Goal: Use online tool/utility: Utilize a website feature to perform a specific function

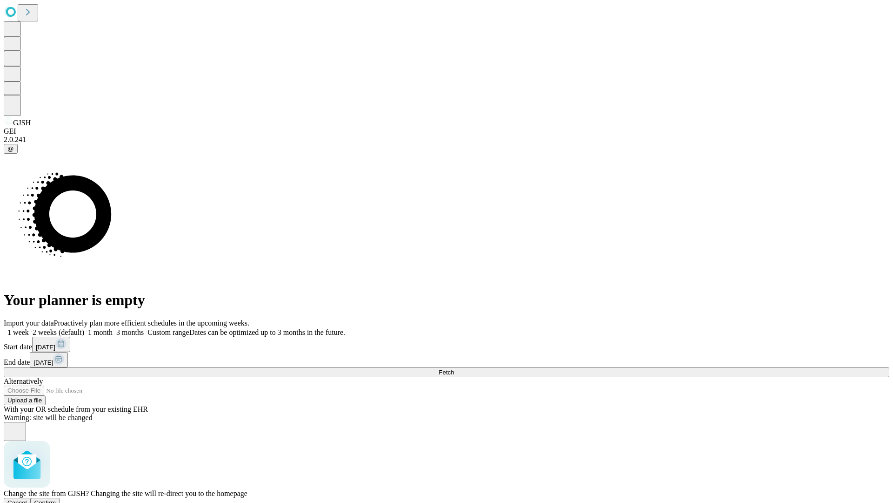
click at [56, 499] on span "Confirm" at bounding box center [45, 502] width 22 height 7
click at [113, 328] on label "1 month" at bounding box center [98, 332] width 28 height 8
click at [454, 369] on span "Fetch" at bounding box center [446, 372] width 15 height 7
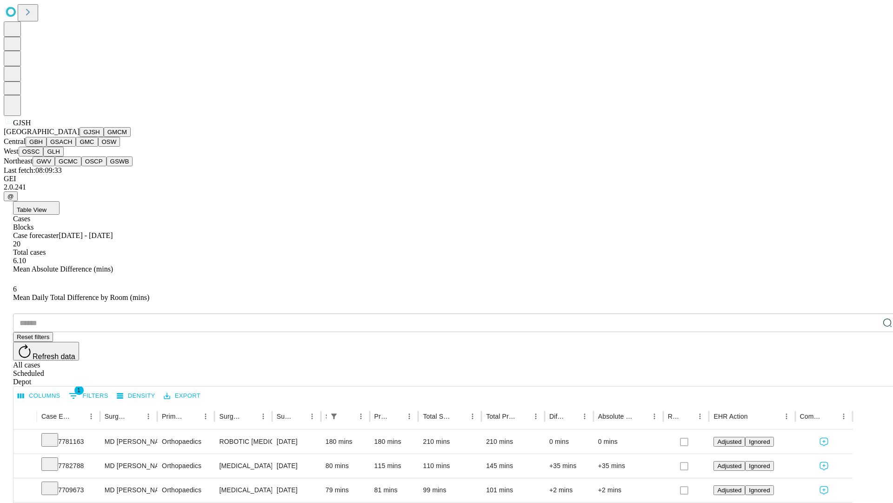
click at [104, 137] on button "GMCM" at bounding box center [117, 132] width 27 height 10
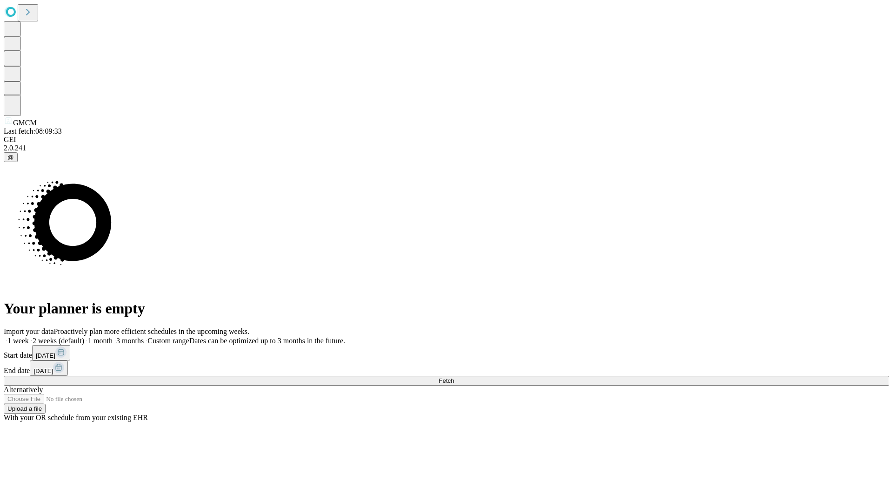
click at [113, 336] on label "1 month" at bounding box center [98, 340] width 28 height 8
click at [454, 377] on span "Fetch" at bounding box center [446, 380] width 15 height 7
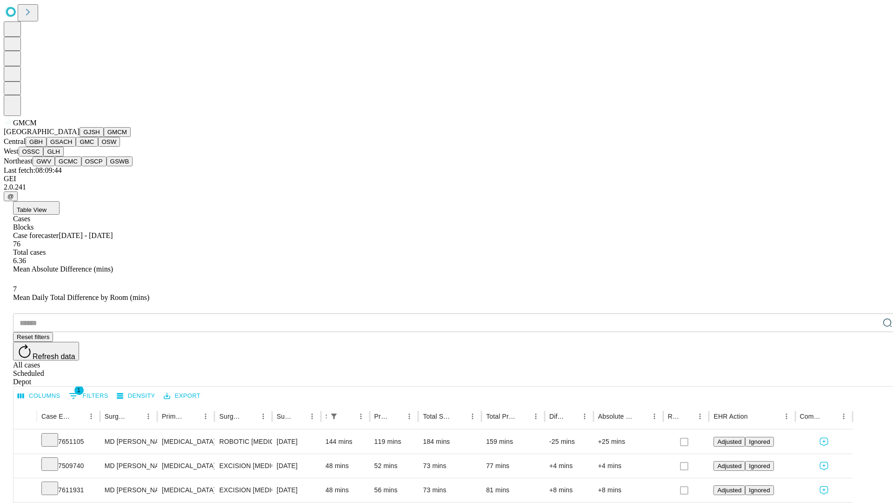
click at [47, 147] on button "GBH" at bounding box center [36, 142] width 21 height 10
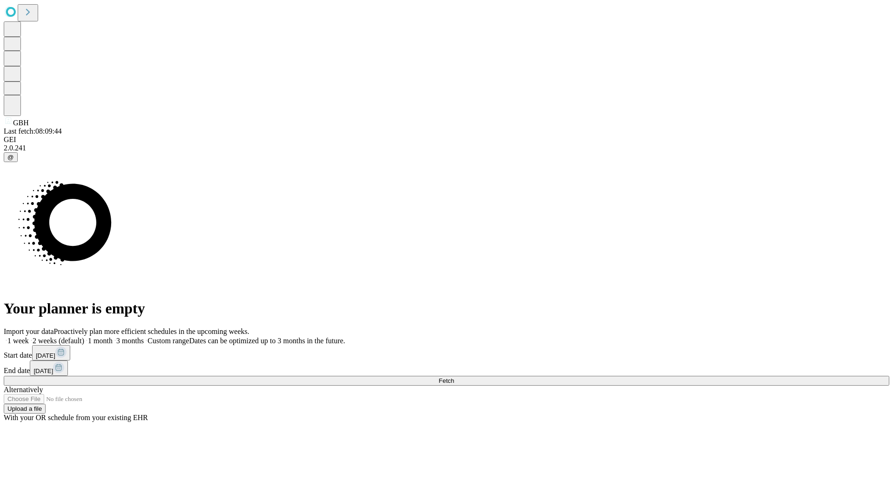
click at [113, 336] on label "1 month" at bounding box center [98, 340] width 28 height 8
click at [454, 377] on span "Fetch" at bounding box center [446, 380] width 15 height 7
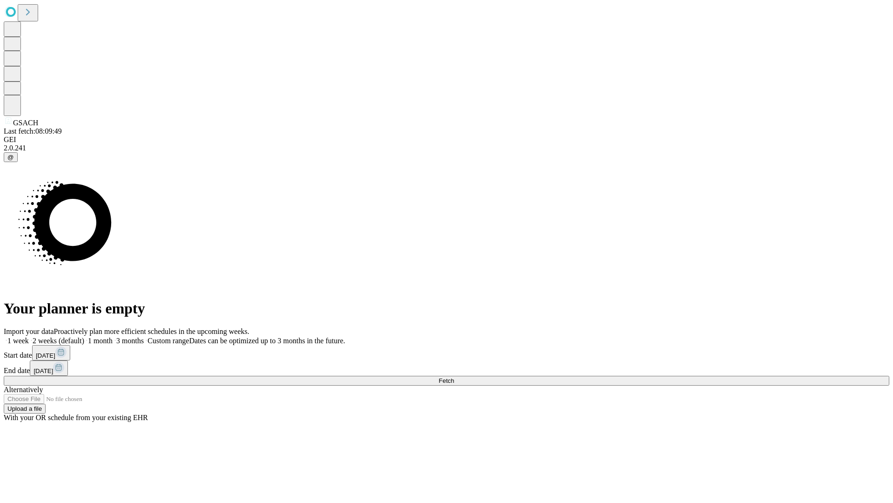
click at [113, 336] on label "1 month" at bounding box center [98, 340] width 28 height 8
click at [454, 377] on span "Fetch" at bounding box center [446, 380] width 15 height 7
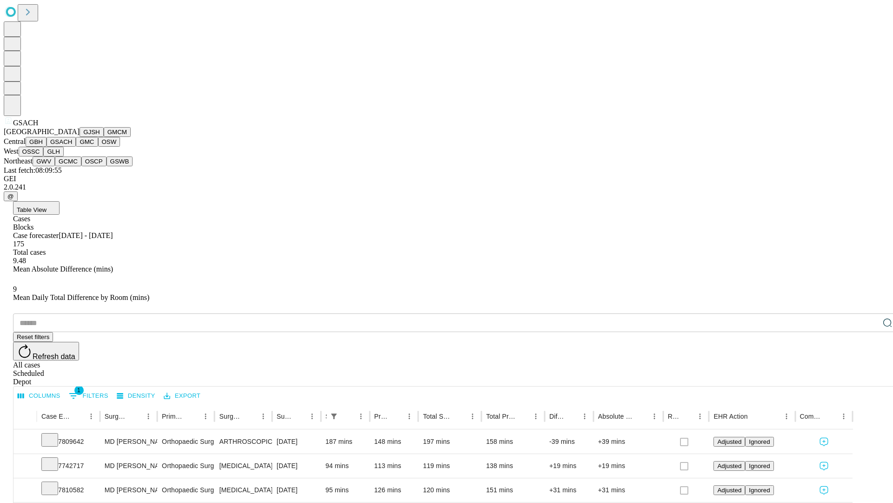
click at [76, 147] on button "GMC" at bounding box center [87, 142] width 22 height 10
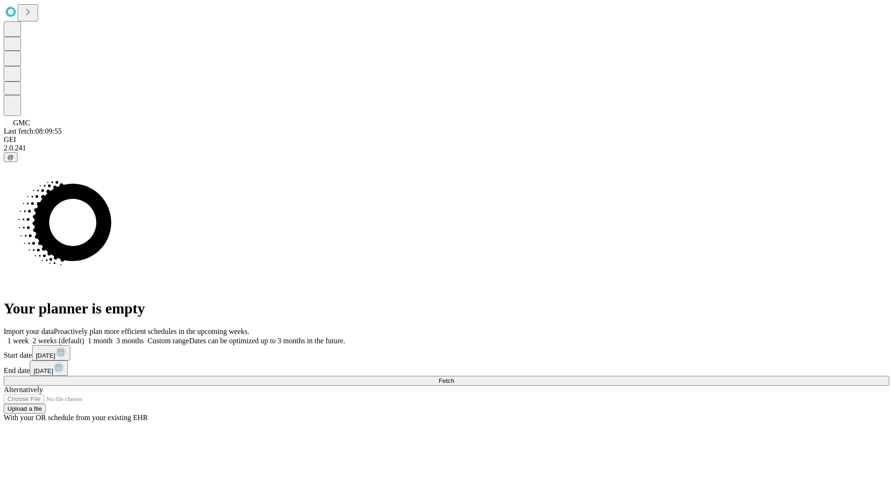
click at [113, 336] on label "1 month" at bounding box center [98, 340] width 28 height 8
click at [454, 377] on span "Fetch" at bounding box center [446, 380] width 15 height 7
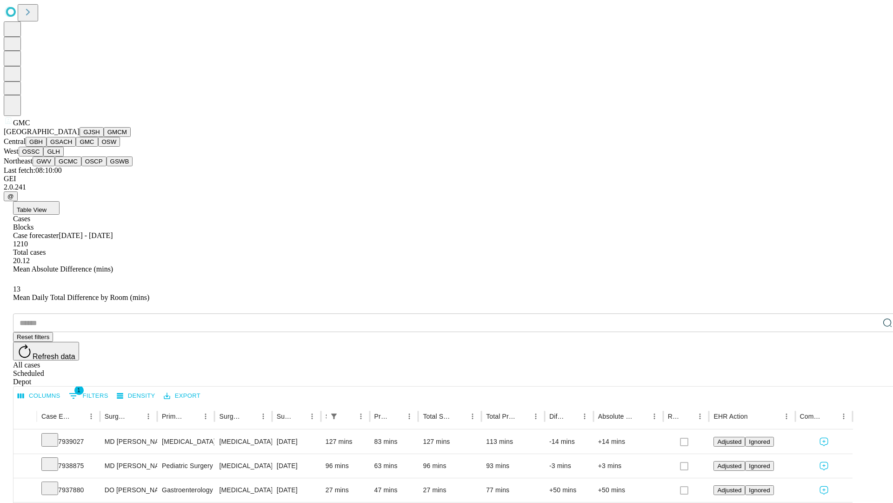
click at [98, 147] on button "OSW" at bounding box center [109, 142] width 22 height 10
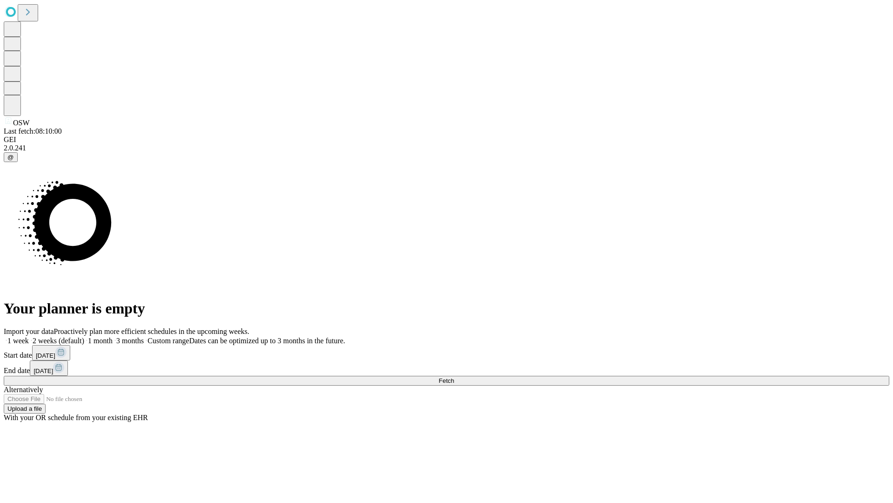
click at [113, 336] on label "1 month" at bounding box center [98, 340] width 28 height 8
click at [454, 377] on span "Fetch" at bounding box center [446, 380] width 15 height 7
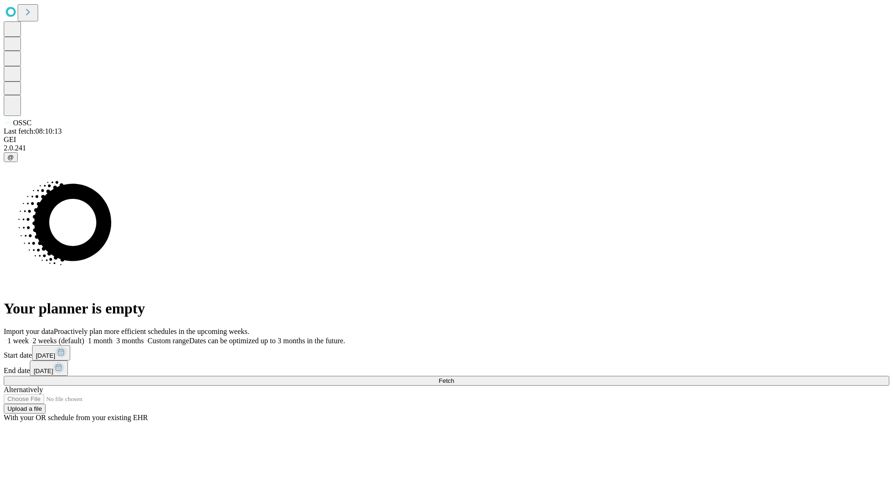
click at [113, 336] on label "1 month" at bounding box center [98, 340] width 28 height 8
click at [454, 377] on span "Fetch" at bounding box center [446, 380] width 15 height 7
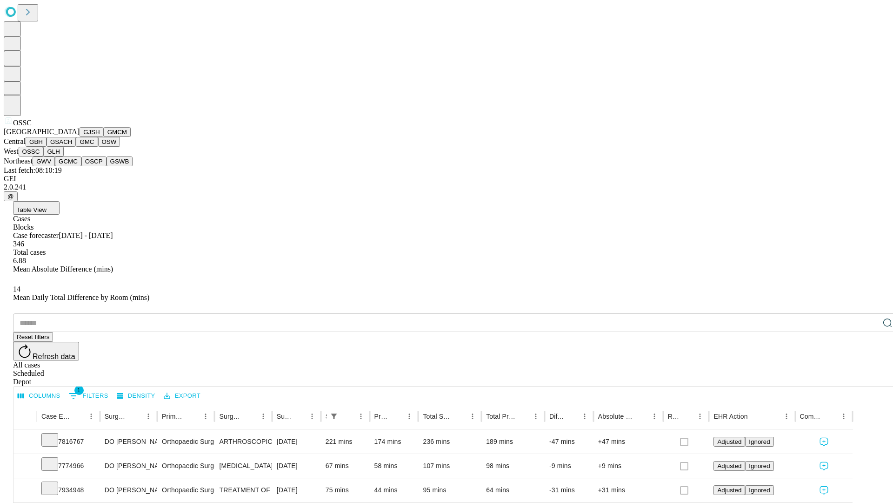
click at [63, 156] on button "GLH" at bounding box center [53, 152] width 20 height 10
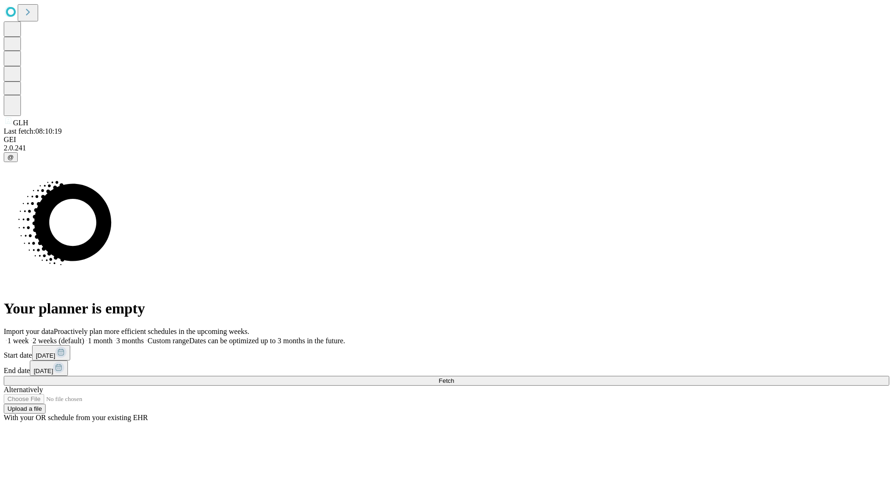
click at [113, 336] on label "1 month" at bounding box center [98, 340] width 28 height 8
click at [454, 377] on span "Fetch" at bounding box center [446, 380] width 15 height 7
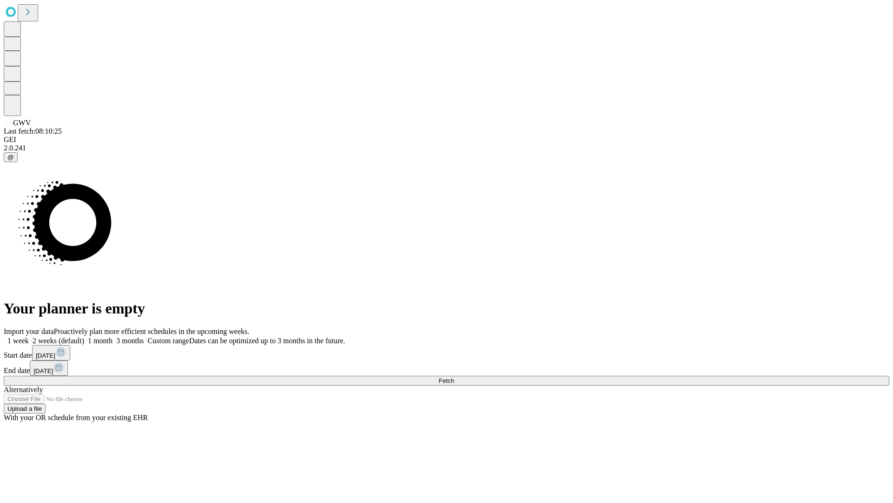
click at [113, 336] on label "1 month" at bounding box center [98, 340] width 28 height 8
click at [454, 377] on span "Fetch" at bounding box center [446, 380] width 15 height 7
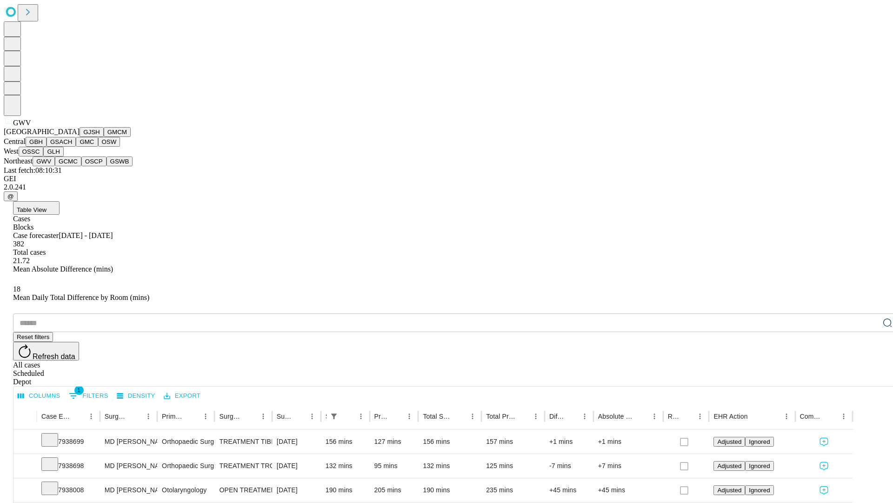
click at [72, 166] on button "GCMC" at bounding box center [68, 161] width 27 height 10
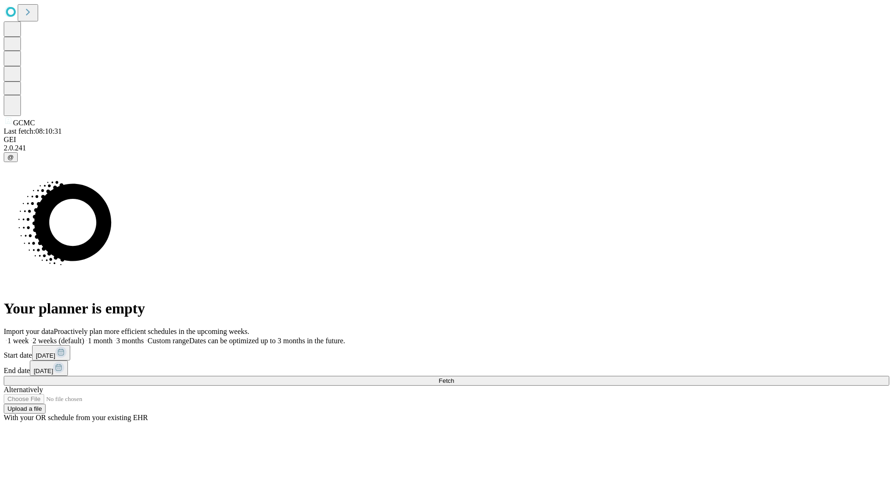
click at [113, 336] on label "1 month" at bounding box center [98, 340] width 28 height 8
click at [454, 377] on span "Fetch" at bounding box center [446, 380] width 15 height 7
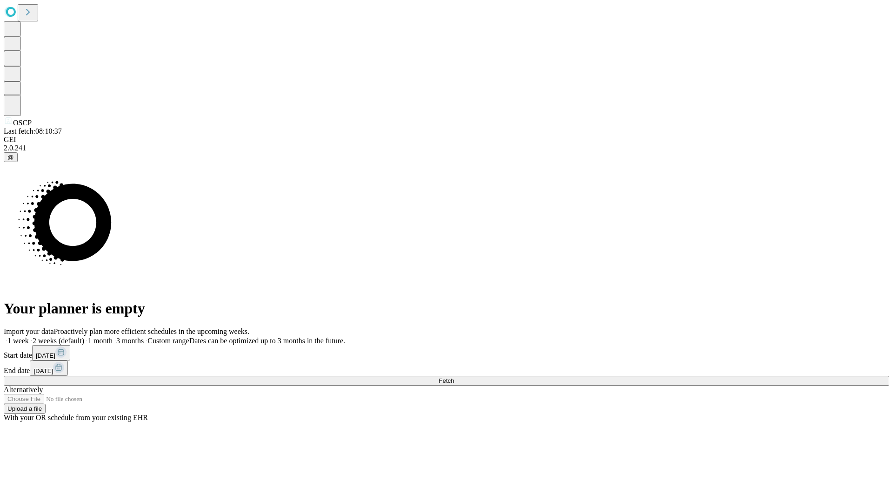
click at [113, 336] on label "1 month" at bounding box center [98, 340] width 28 height 8
click at [454, 377] on span "Fetch" at bounding box center [446, 380] width 15 height 7
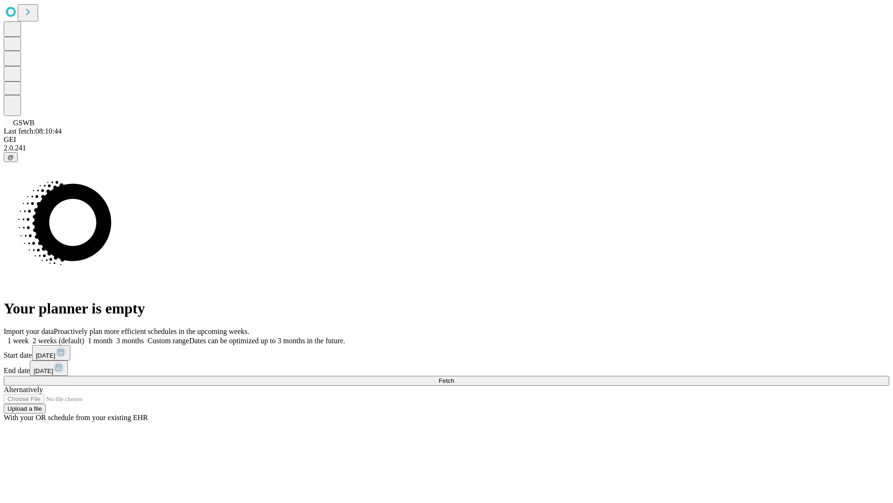
click at [454, 377] on span "Fetch" at bounding box center [446, 380] width 15 height 7
